Goal: Task Accomplishment & Management: Complete application form

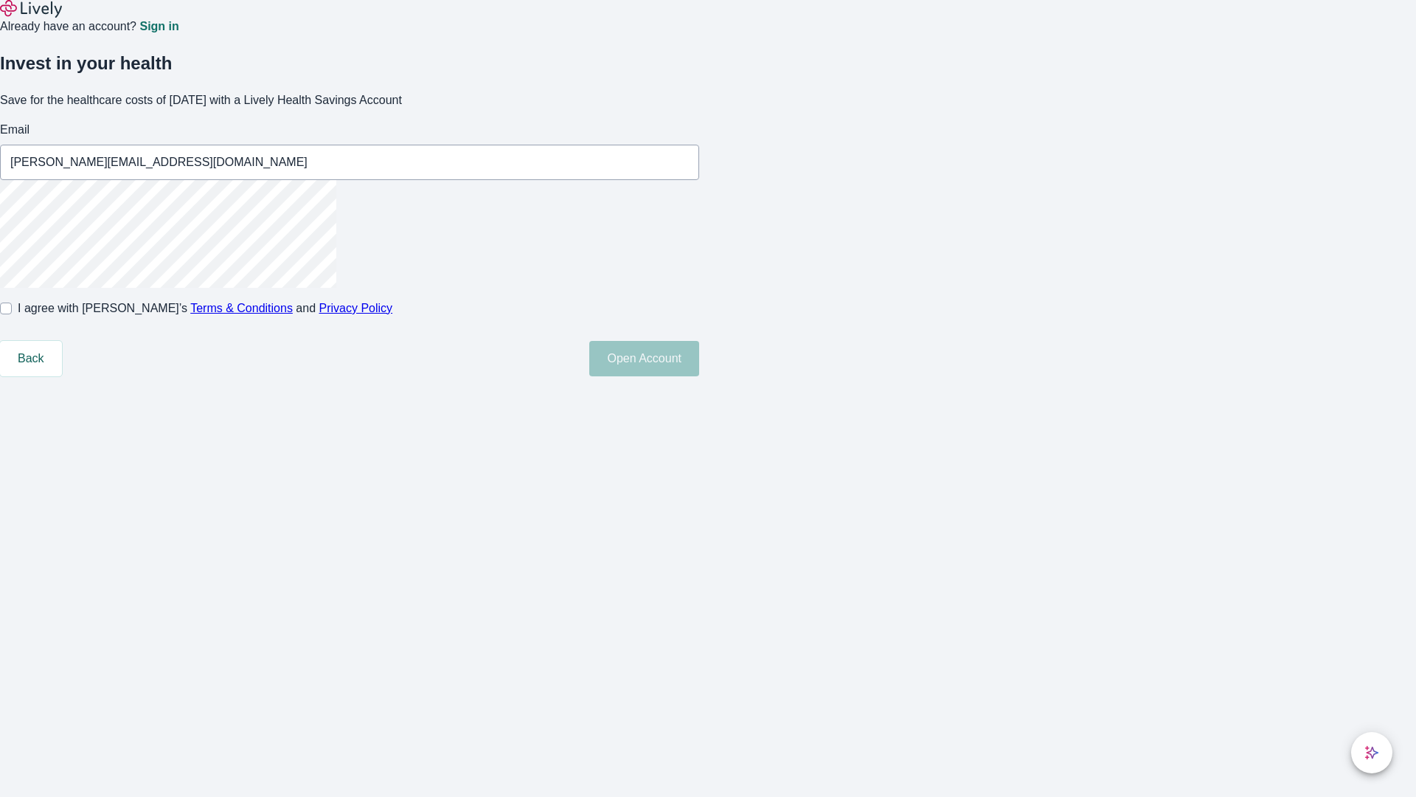
click at [12, 314] on input "I agree with Lively’s Terms & Conditions and Privacy Policy" at bounding box center [6, 308] width 12 height 12
checkbox input "true"
click at [699, 376] on button "Open Account" at bounding box center [644, 358] width 110 height 35
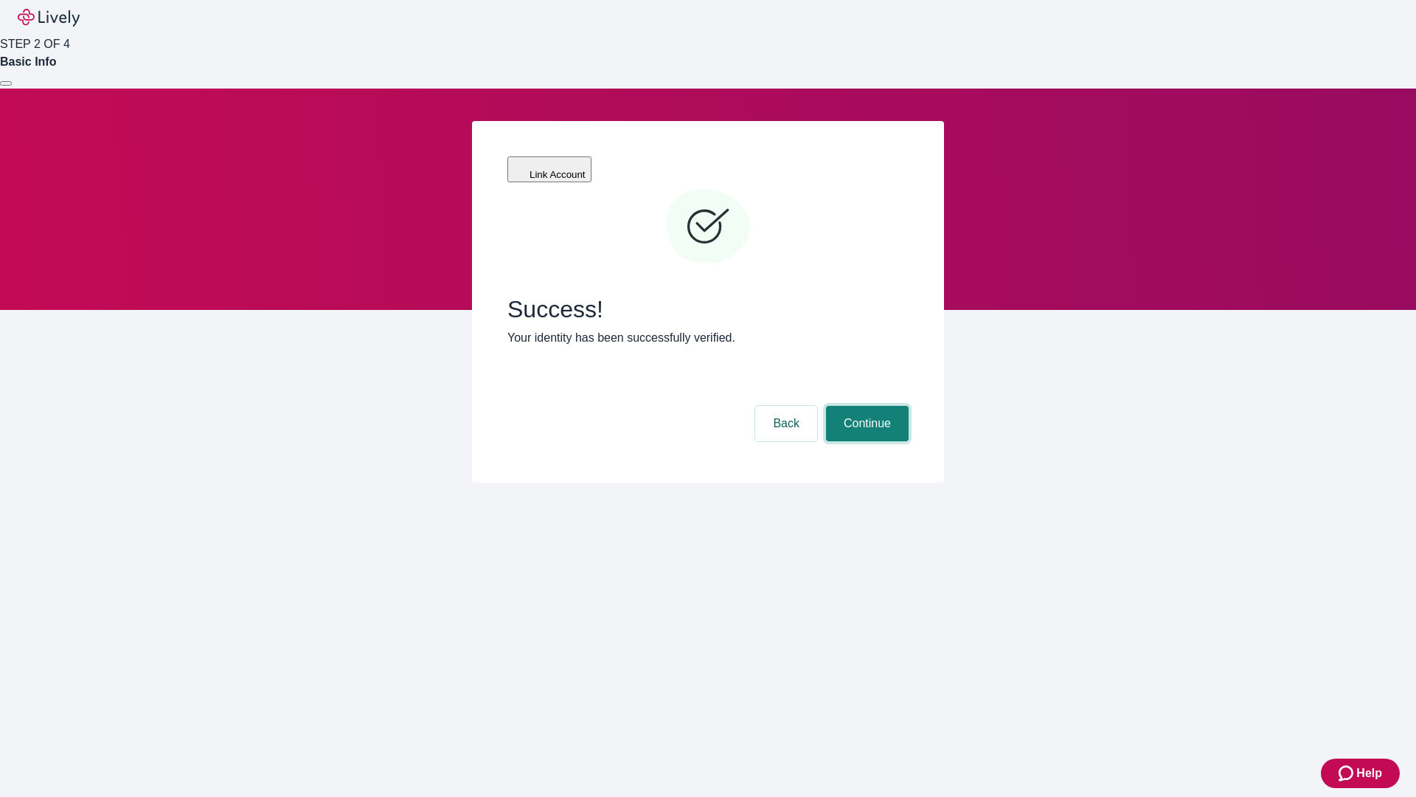
click at [865, 406] on button "Continue" at bounding box center [867, 423] width 83 height 35
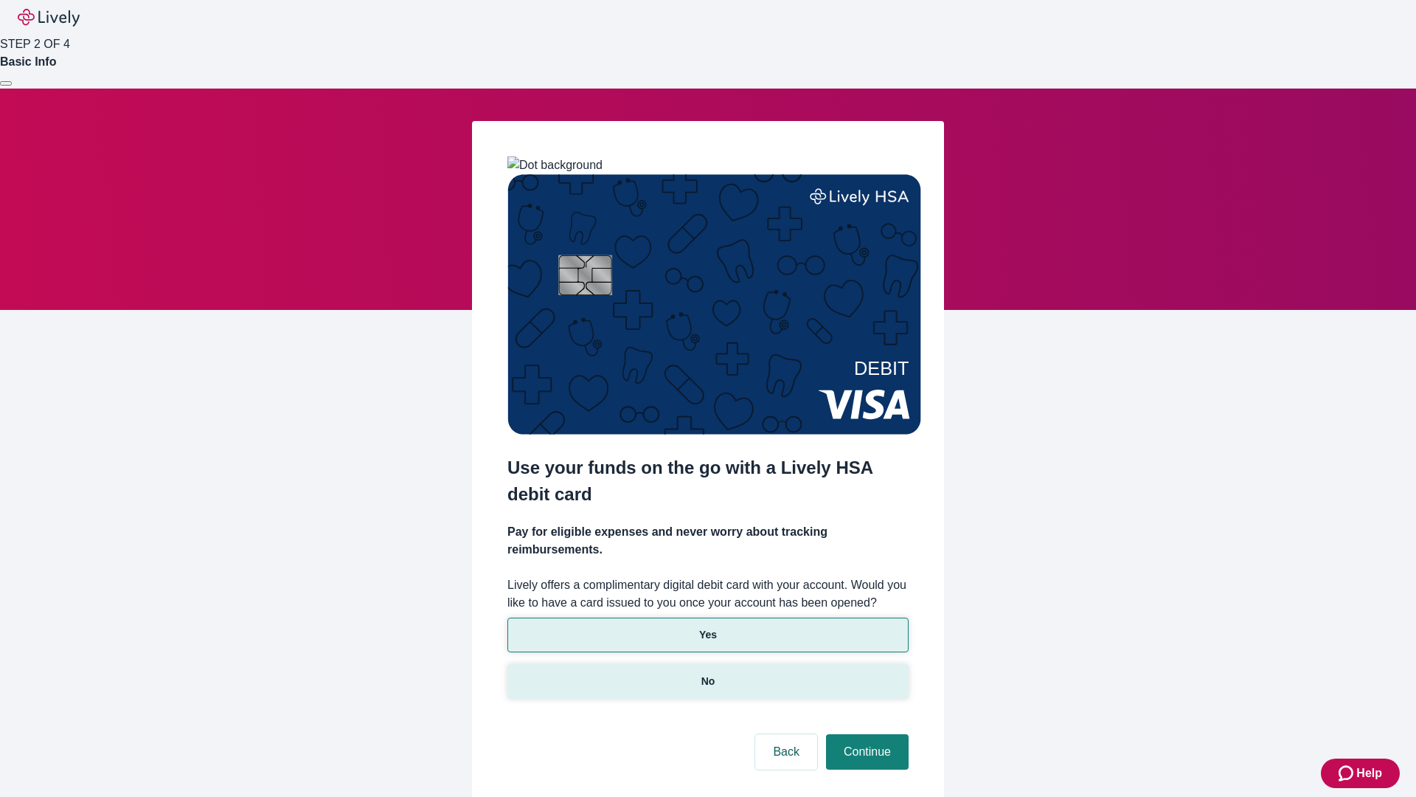
click at [707, 673] on p "No" at bounding box center [709, 680] width 14 height 15
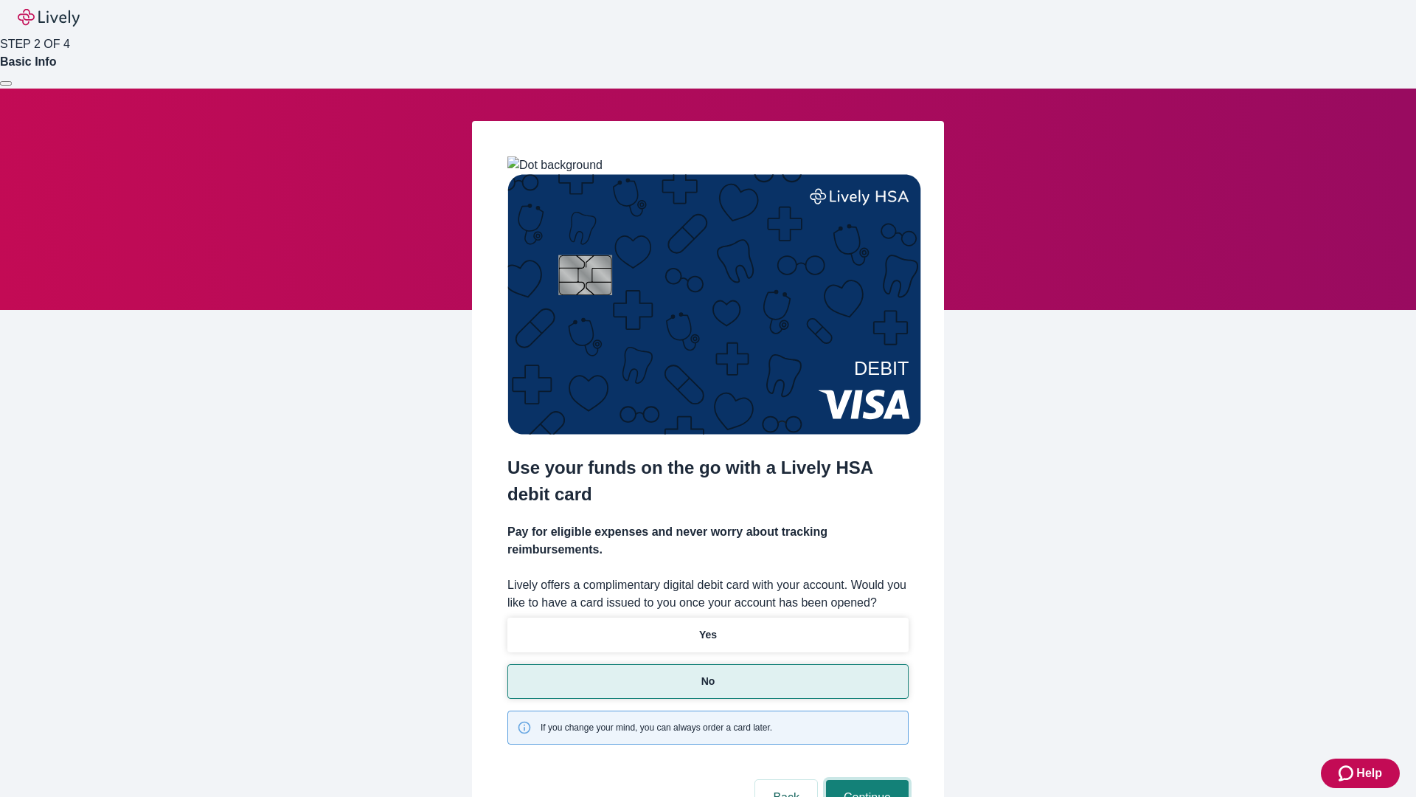
click at [865, 780] on button "Continue" at bounding box center [867, 797] width 83 height 35
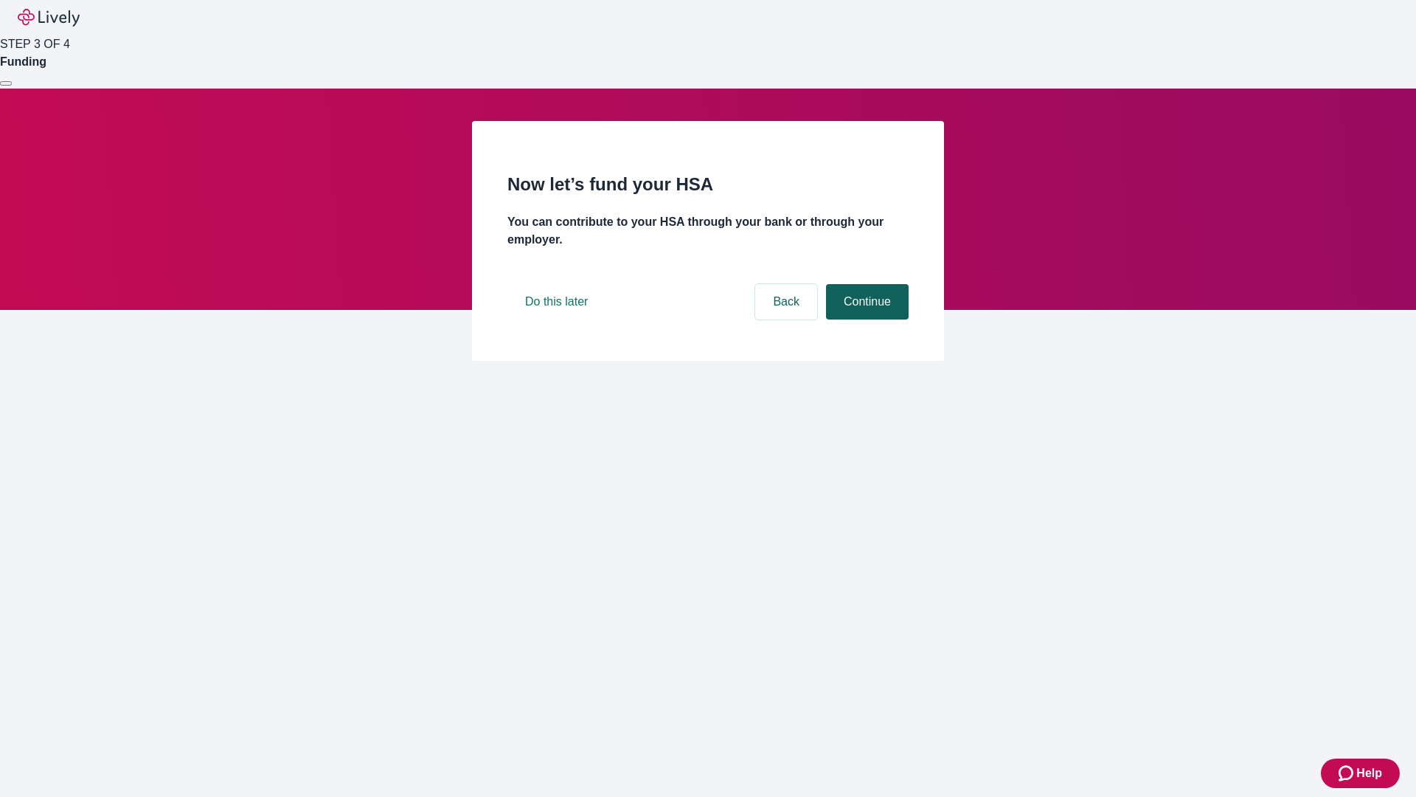
click at [865, 319] on button "Continue" at bounding box center [867, 301] width 83 height 35
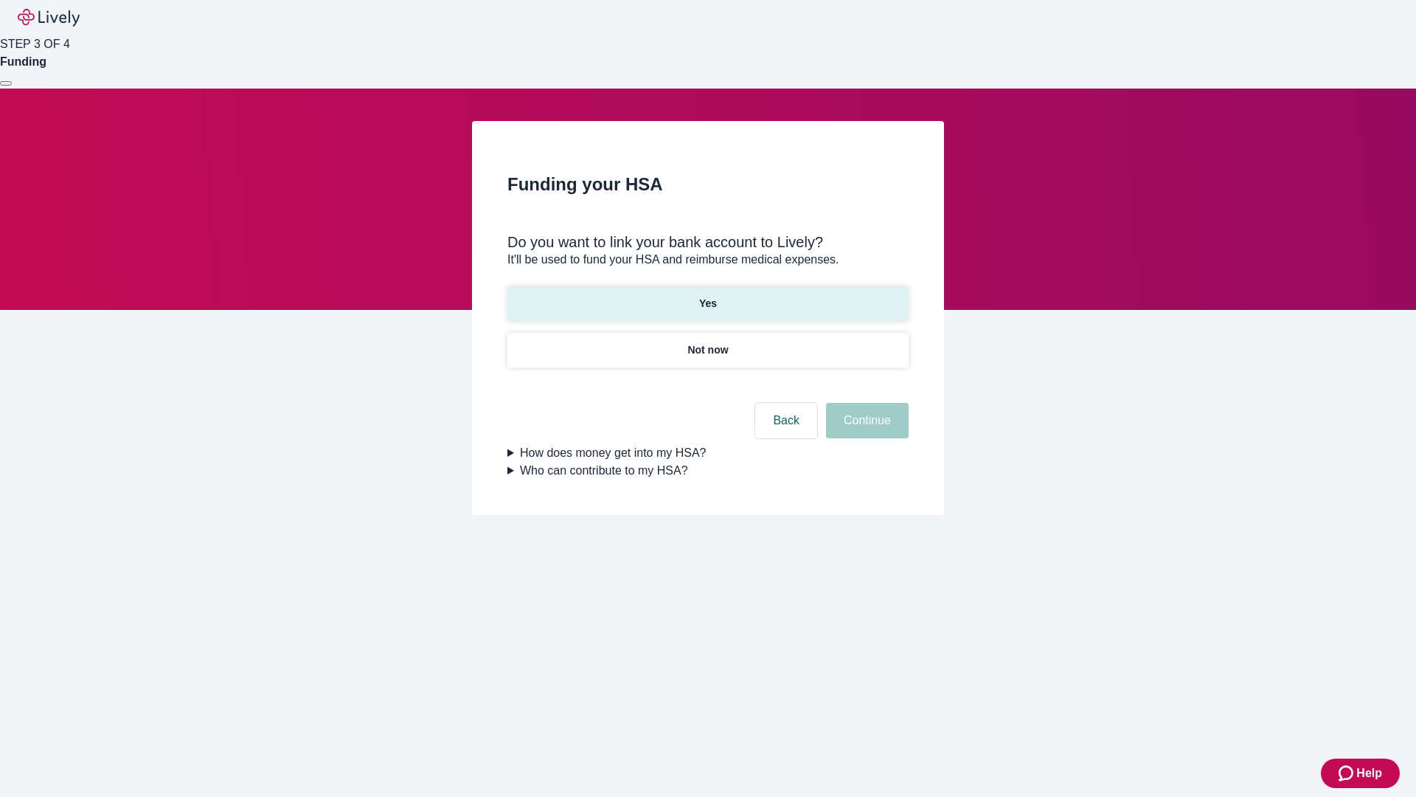
click at [707, 296] on p "Yes" at bounding box center [708, 303] width 18 height 15
click at [865, 403] on button "Continue" at bounding box center [867, 420] width 83 height 35
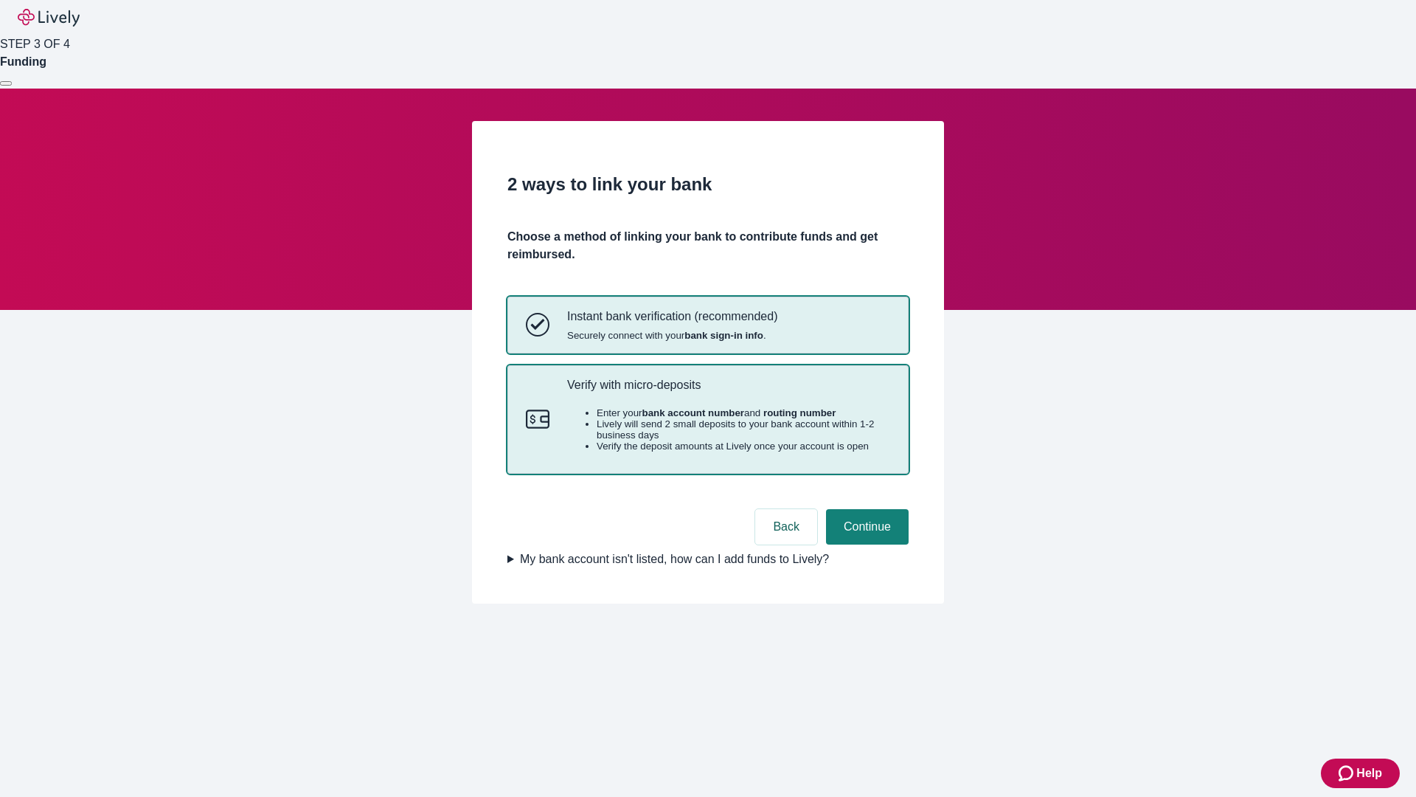
click at [728, 392] on p "Verify with micro-deposits" at bounding box center [728, 385] width 323 height 14
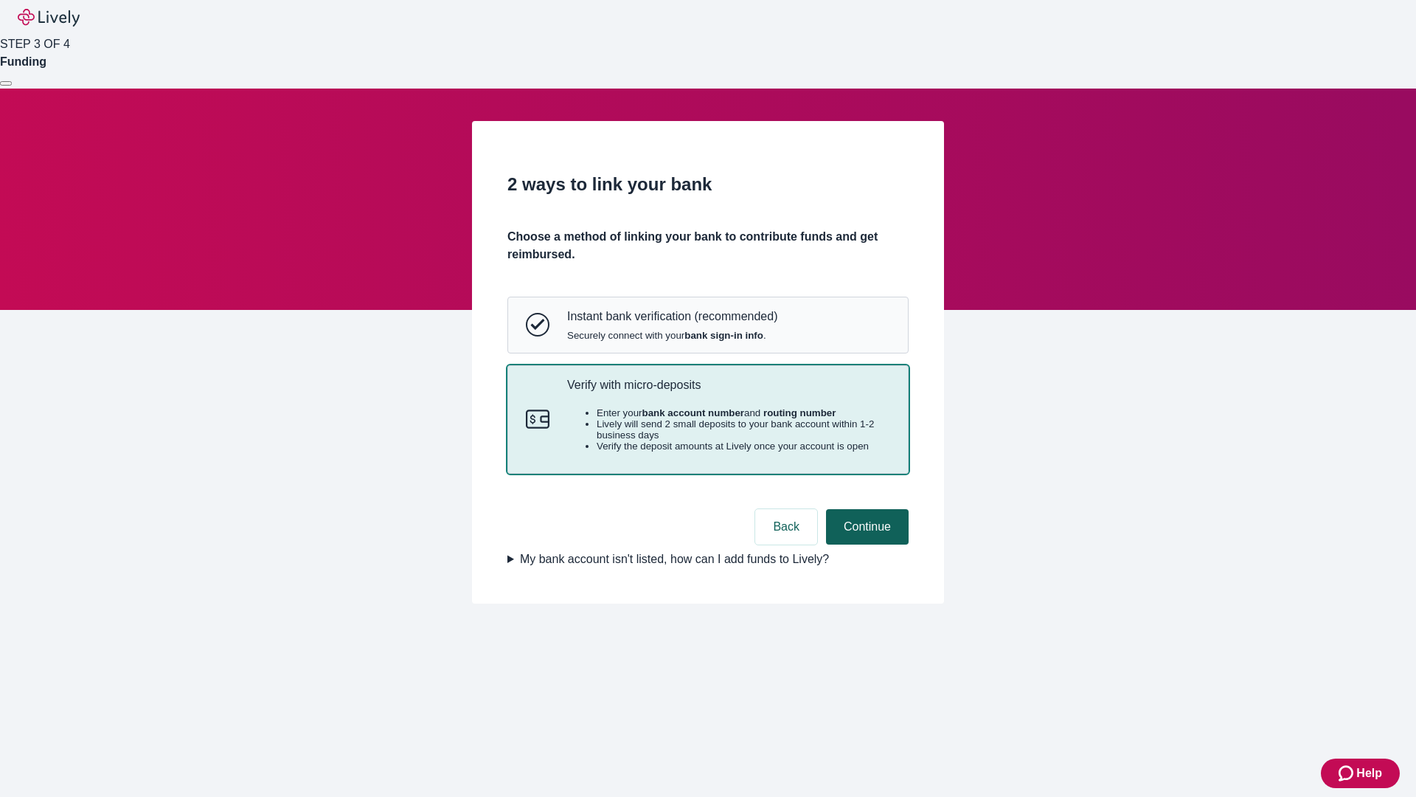
click at [865, 544] on button "Continue" at bounding box center [867, 526] width 83 height 35
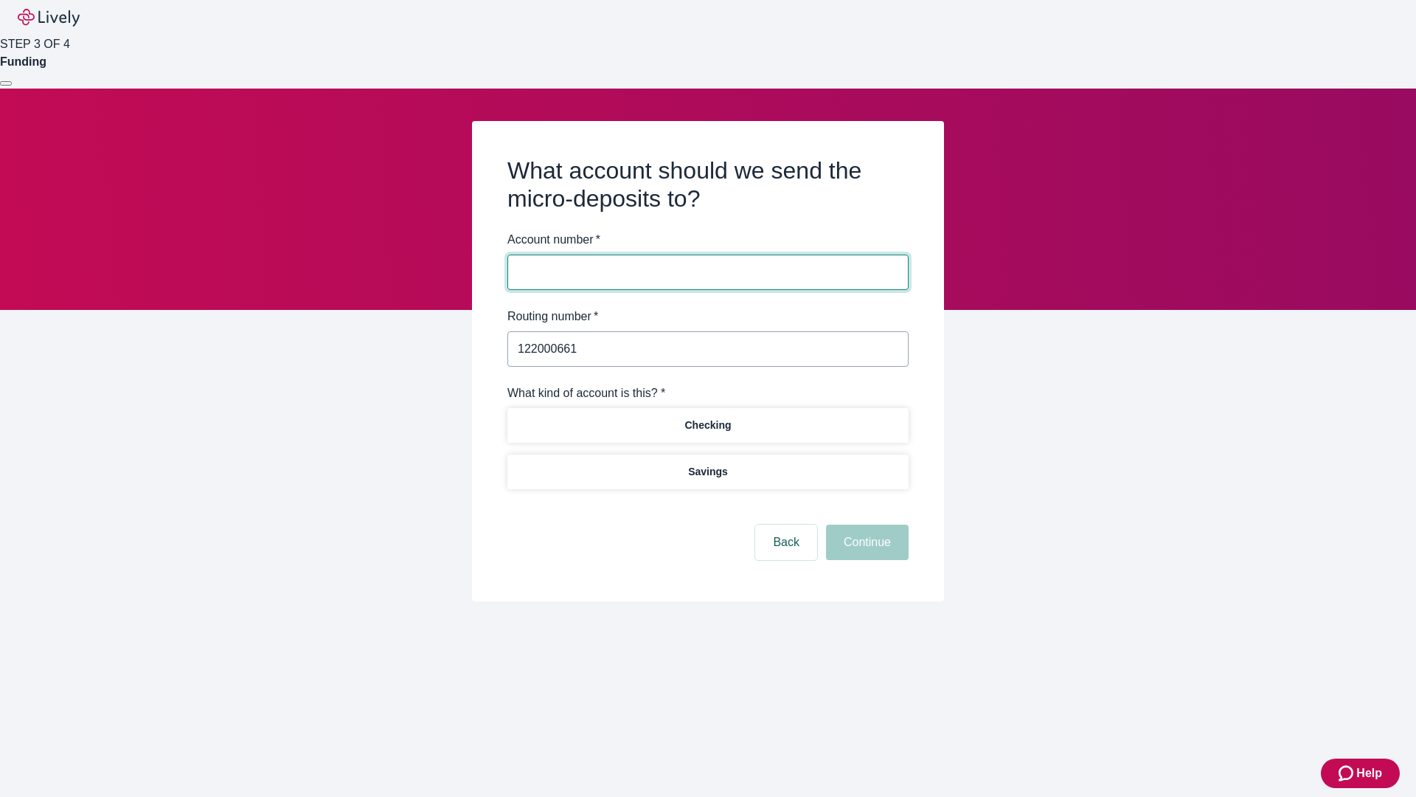
type input "122000661"
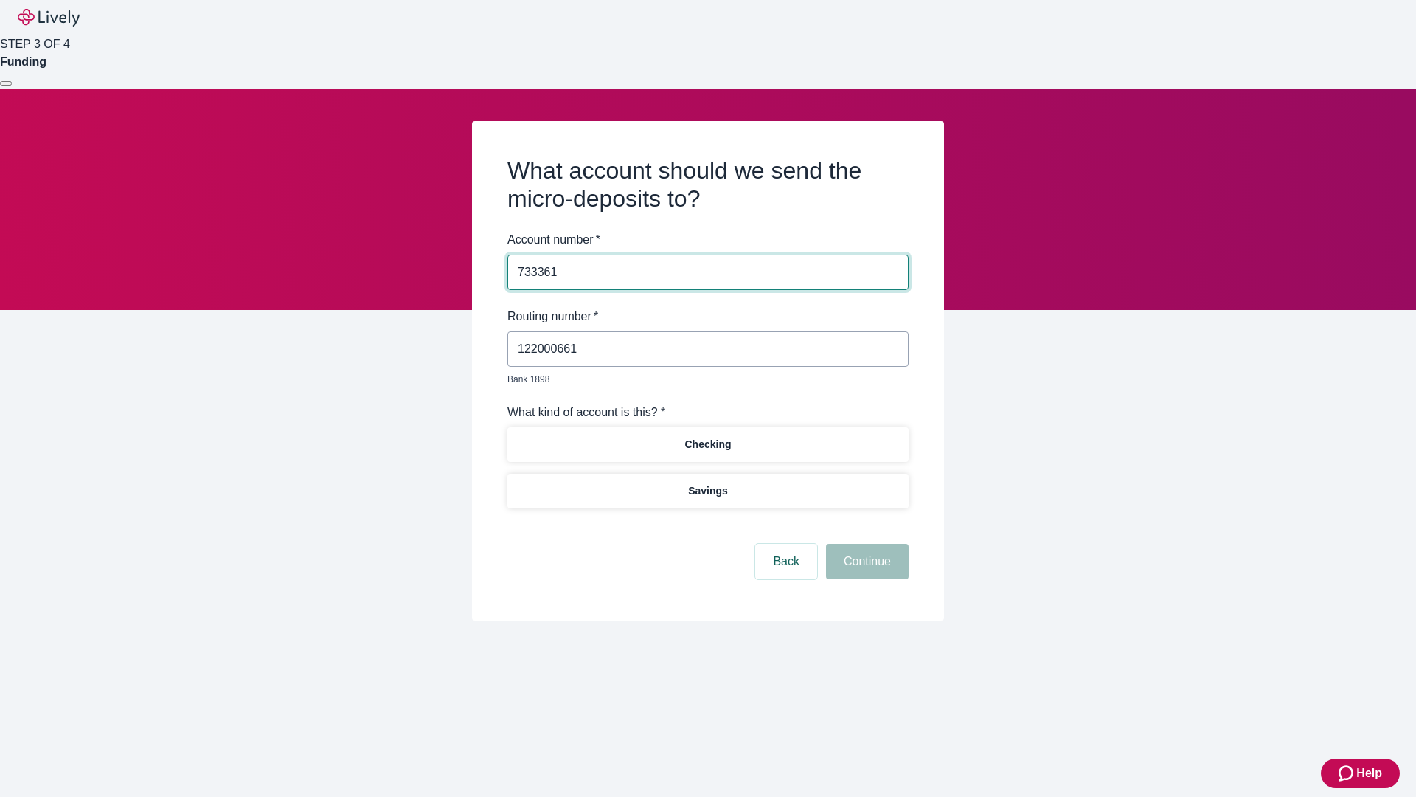
type input "733361"
click at [707, 437] on p "Checking" at bounding box center [708, 444] width 46 height 15
click at [865, 544] on button "Continue" at bounding box center [867, 561] width 83 height 35
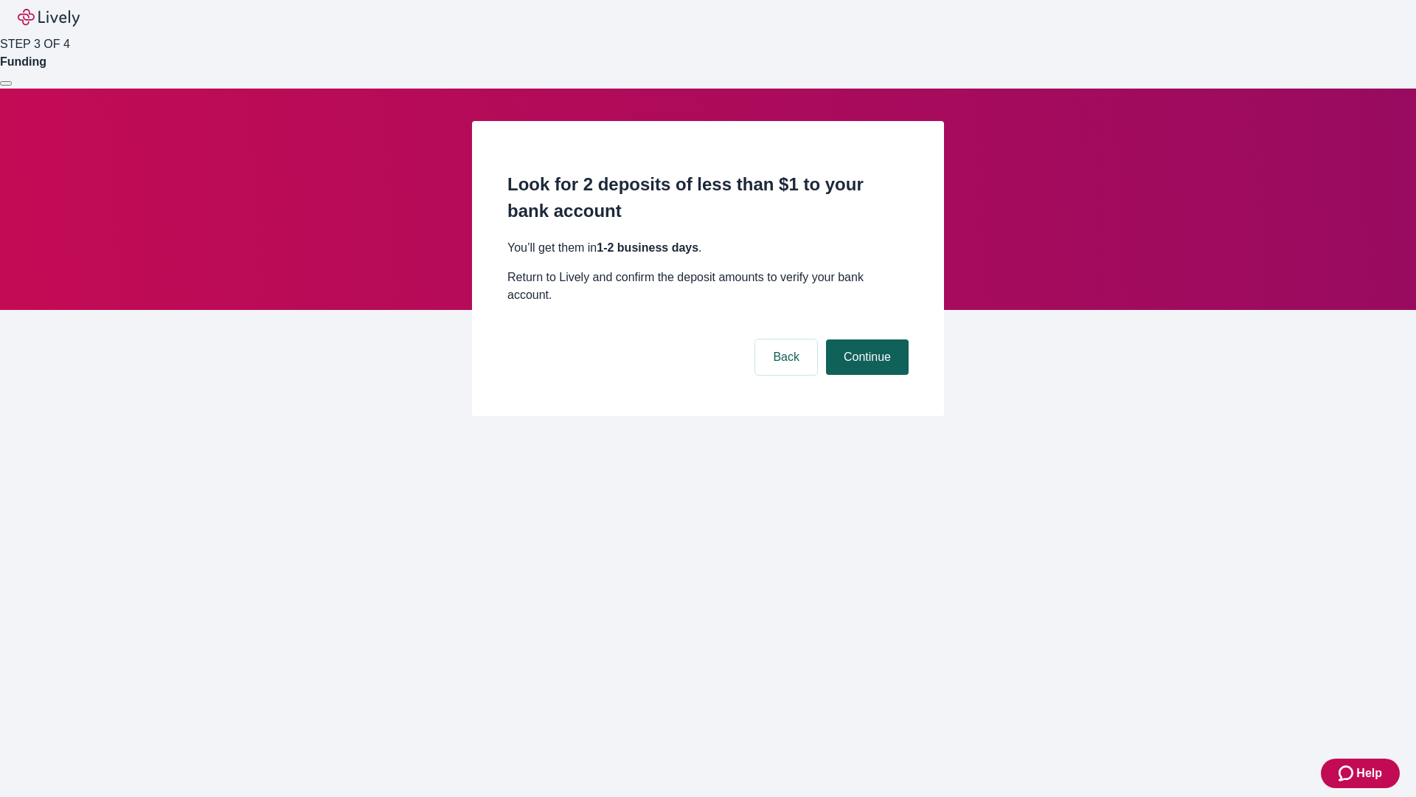
click at [865, 339] on button "Continue" at bounding box center [867, 356] width 83 height 35
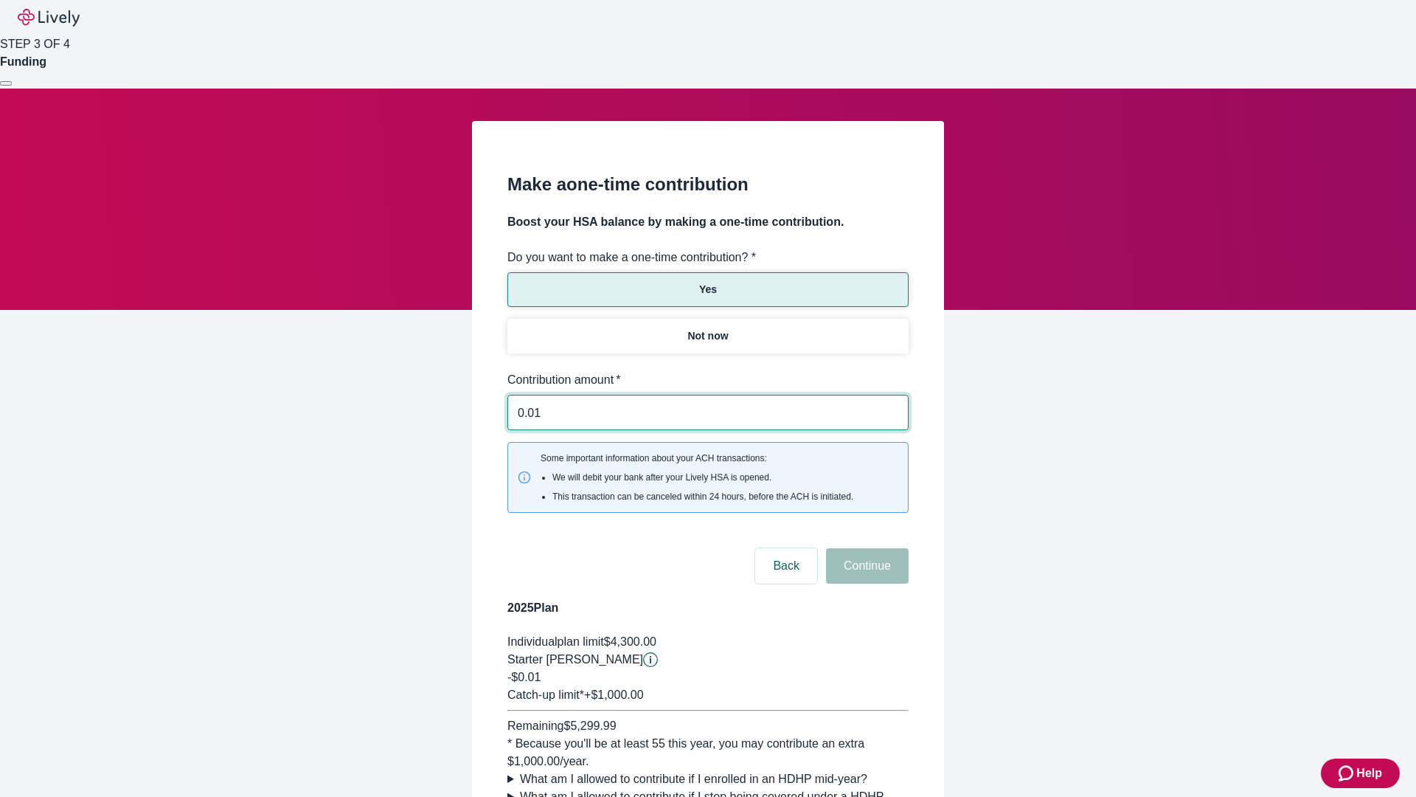
type input "0.01"
click at [865, 548] on button "Continue" at bounding box center [867, 565] width 83 height 35
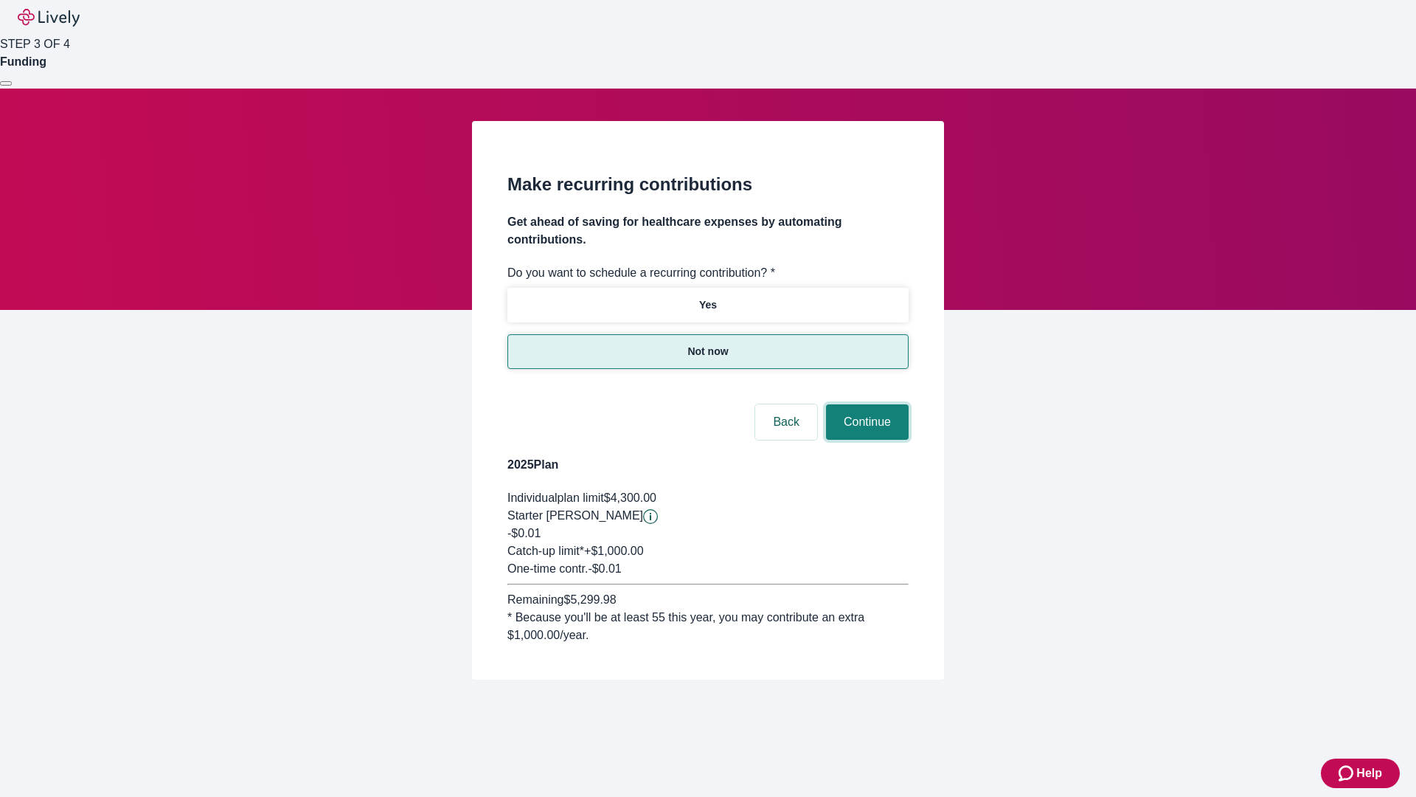
click at [865, 404] on button "Continue" at bounding box center [867, 421] width 83 height 35
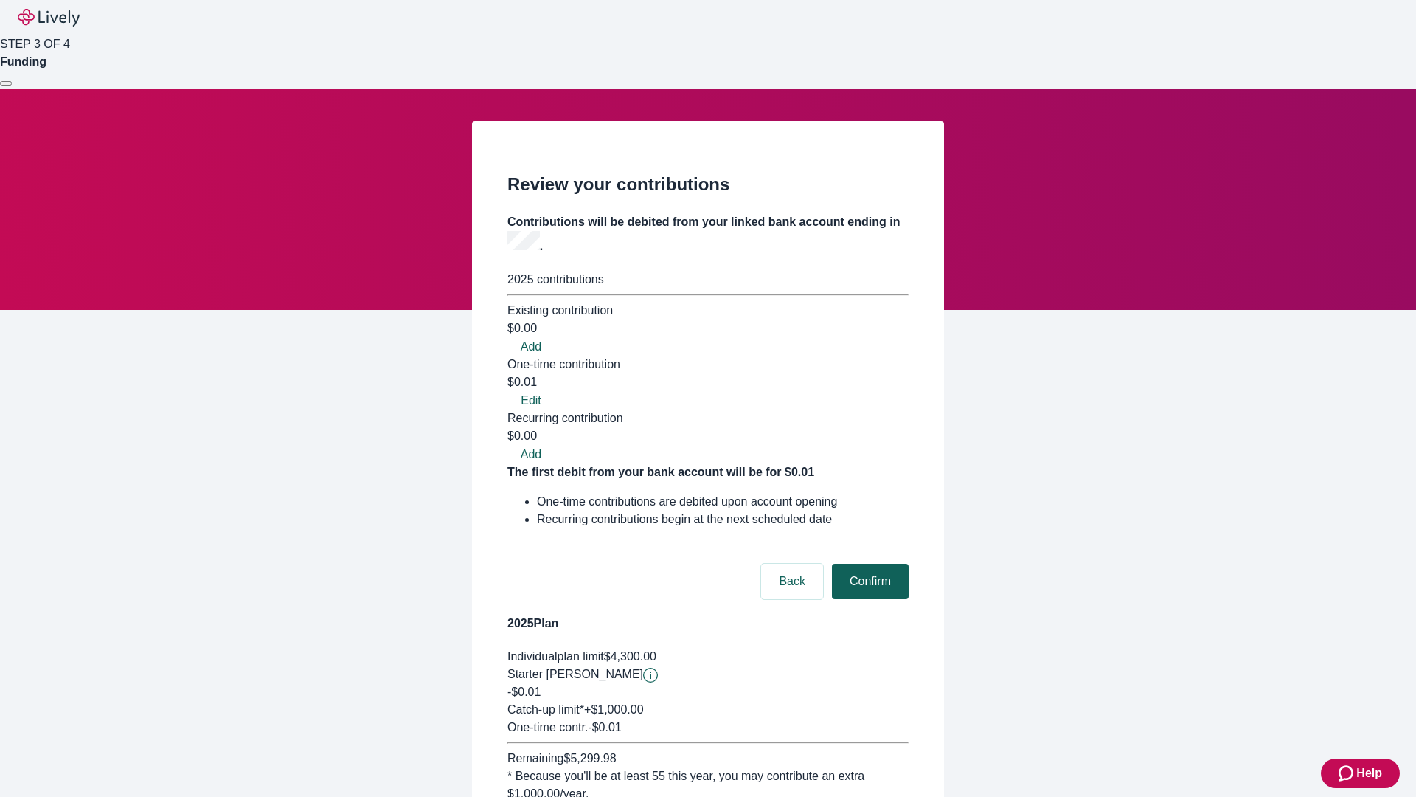
click at [868, 564] on button "Confirm" at bounding box center [870, 581] width 77 height 35
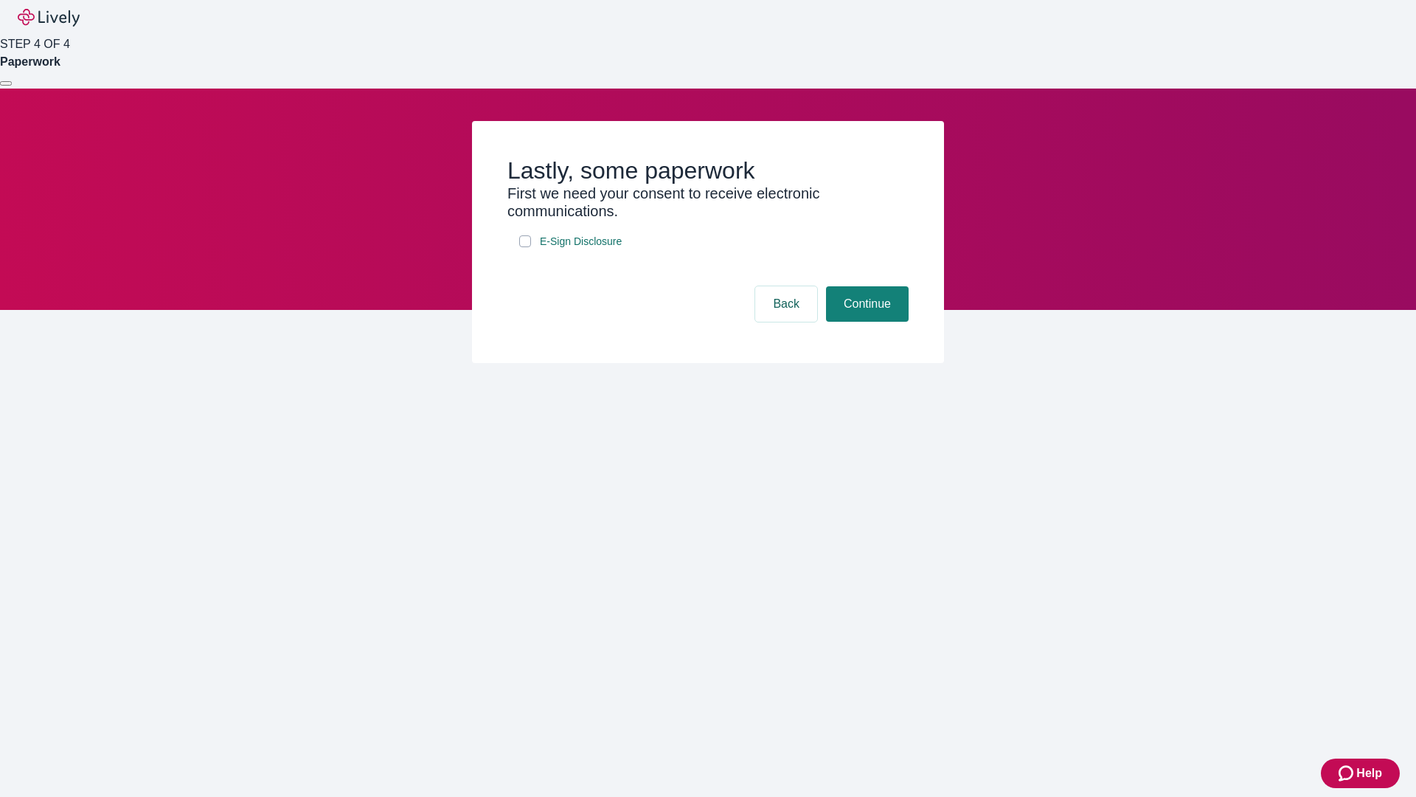
click at [525, 247] on input "E-Sign Disclosure" at bounding box center [525, 241] width 12 height 12
checkbox input "true"
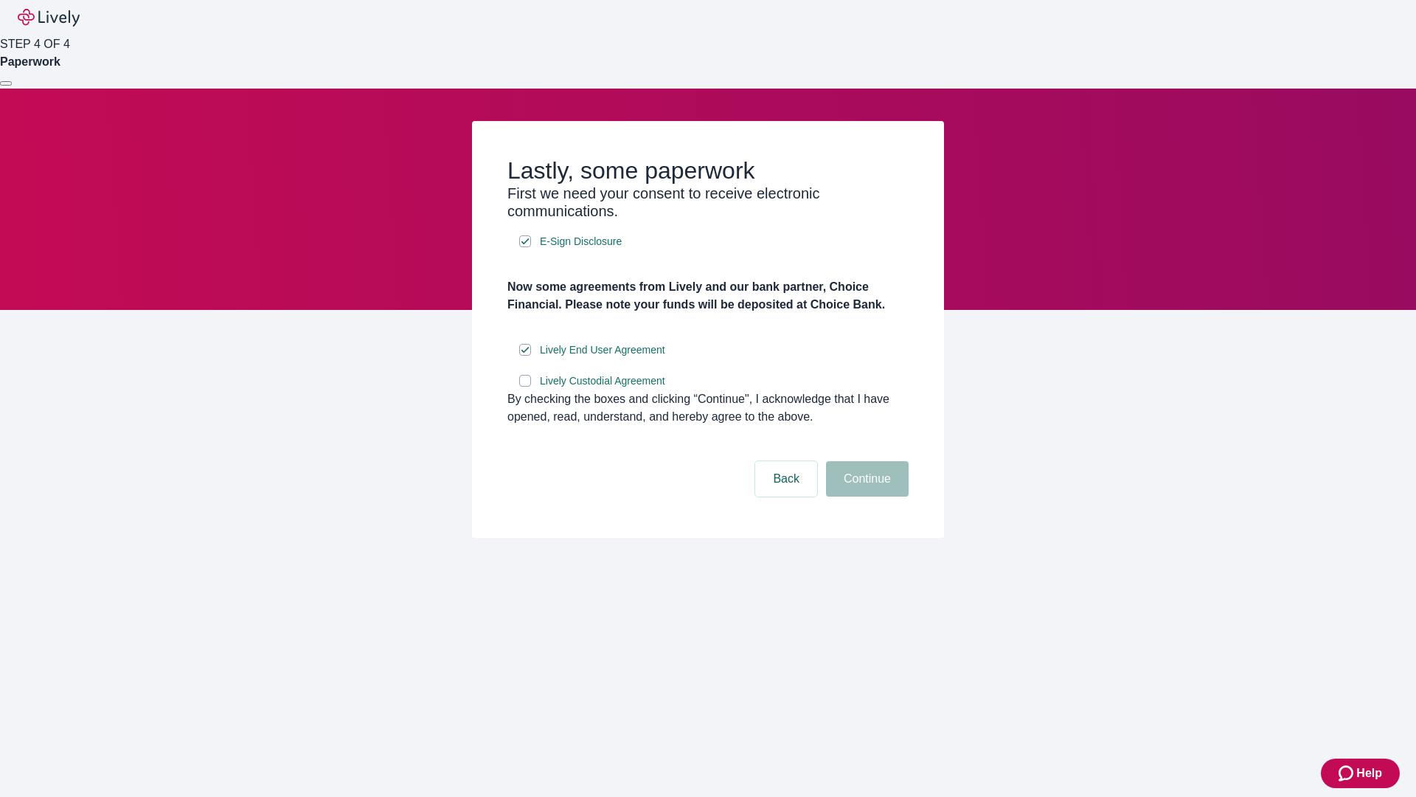
click at [525, 387] on input "Lively Custodial Agreement" at bounding box center [525, 381] width 12 height 12
checkbox input "true"
click at [865, 496] on button "Continue" at bounding box center [867, 478] width 83 height 35
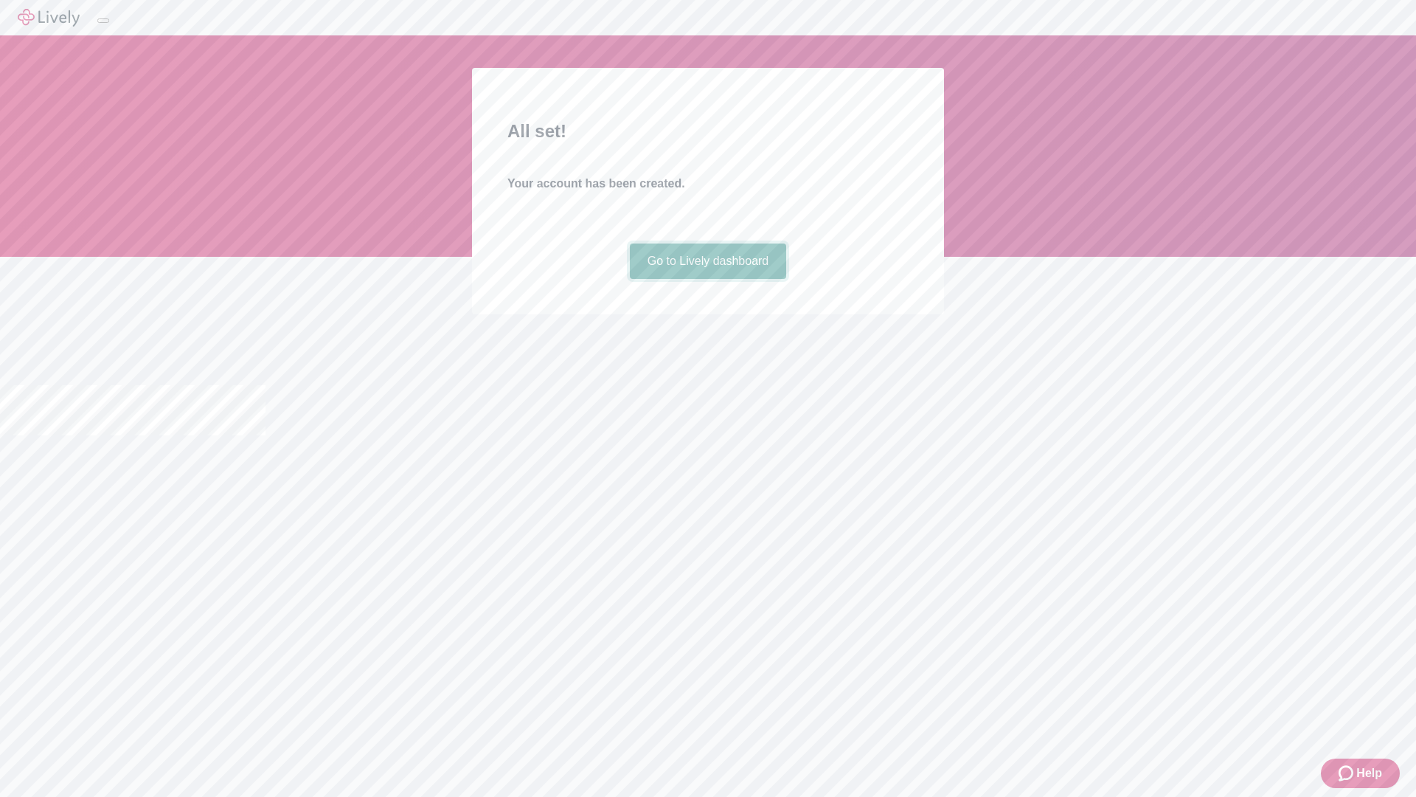
click at [707, 279] on link "Go to Lively dashboard" at bounding box center [708, 260] width 157 height 35
